Goal: Task Accomplishment & Management: Manage account settings

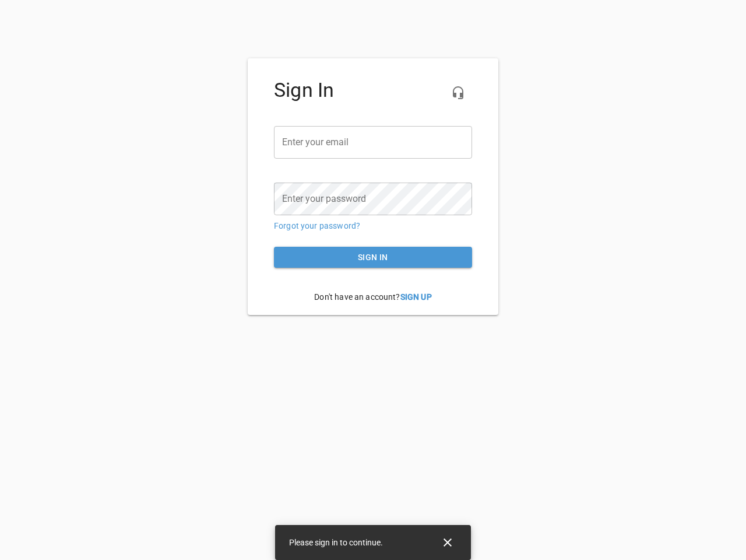
click at [458, 93] on icon "button" at bounding box center [458, 93] width 14 height 14
click at [373, 142] on input "email" at bounding box center [373, 142] width 198 height 33
click at [448, 542] on icon "Close" at bounding box center [448, 542] width 8 height 8
